Goal: Transaction & Acquisition: Purchase product/service

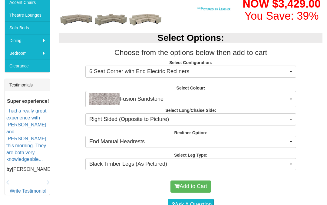
scroll to position [184, 0]
click at [291, 78] on button "6 Seat Corner with End Electric Recliners" at bounding box center [190, 72] width 211 height 12
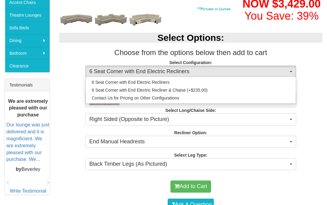
click at [288, 93] on div at bounding box center [163, 102] width 327 height 205
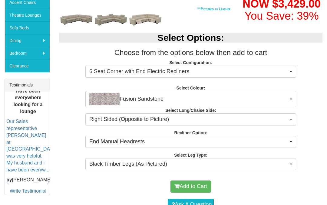
click at [290, 126] on button "Right Sided (Opposite to Picture)" at bounding box center [190, 120] width 211 height 12
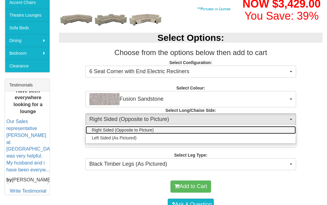
click at [291, 134] on link "Right Sided (Opposite to Picture)" at bounding box center [191, 130] width 210 height 8
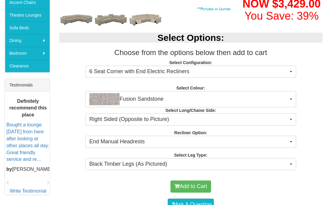
click at [292, 143] on span "button" at bounding box center [291, 142] width 2 height 1
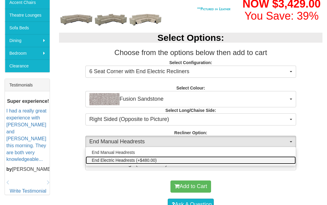
click at [284, 165] on link "End Electric Headrests (+$480.00)" at bounding box center [191, 161] width 210 height 8
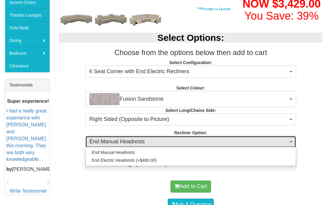
select select "2011"
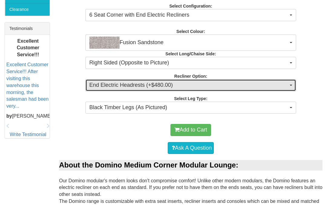
scroll to position [241, 0]
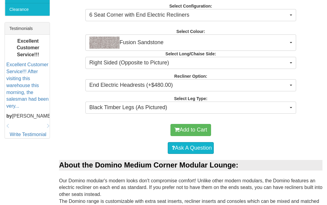
click at [290, 114] on button "Black Timber Legs (As Pictured)" at bounding box center [190, 108] width 211 height 12
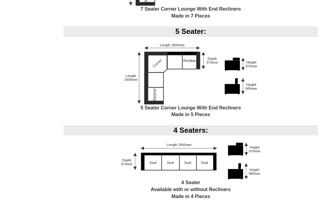
scroll to position [870, 0]
click at [205, 116] on div at bounding box center [163, 102] width 327 height 205
click at [162, 78] on img at bounding box center [190, 74] width 133 height 61
click at [158, 97] on img at bounding box center [190, 74] width 133 height 61
click at [155, 105] on img at bounding box center [190, 74] width 133 height 61
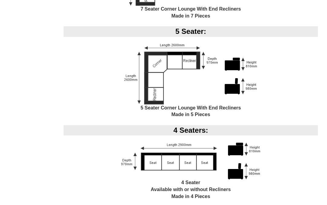
click at [238, 102] on img at bounding box center [190, 74] width 133 height 61
click at [257, 73] on img at bounding box center [190, 74] width 133 height 61
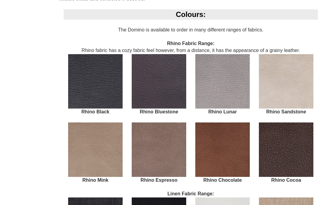
scroll to position [1323, 0]
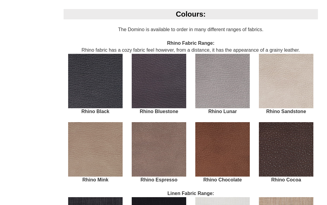
click at [97, 158] on img at bounding box center [95, 149] width 55 height 55
click at [299, 102] on img at bounding box center [286, 81] width 55 height 55
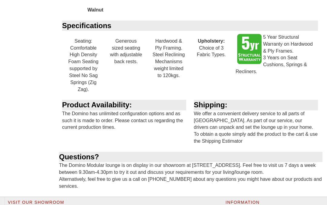
scroll to position [1729, 0]
